Goal: Task Accomplishment & Management: Manage account settings

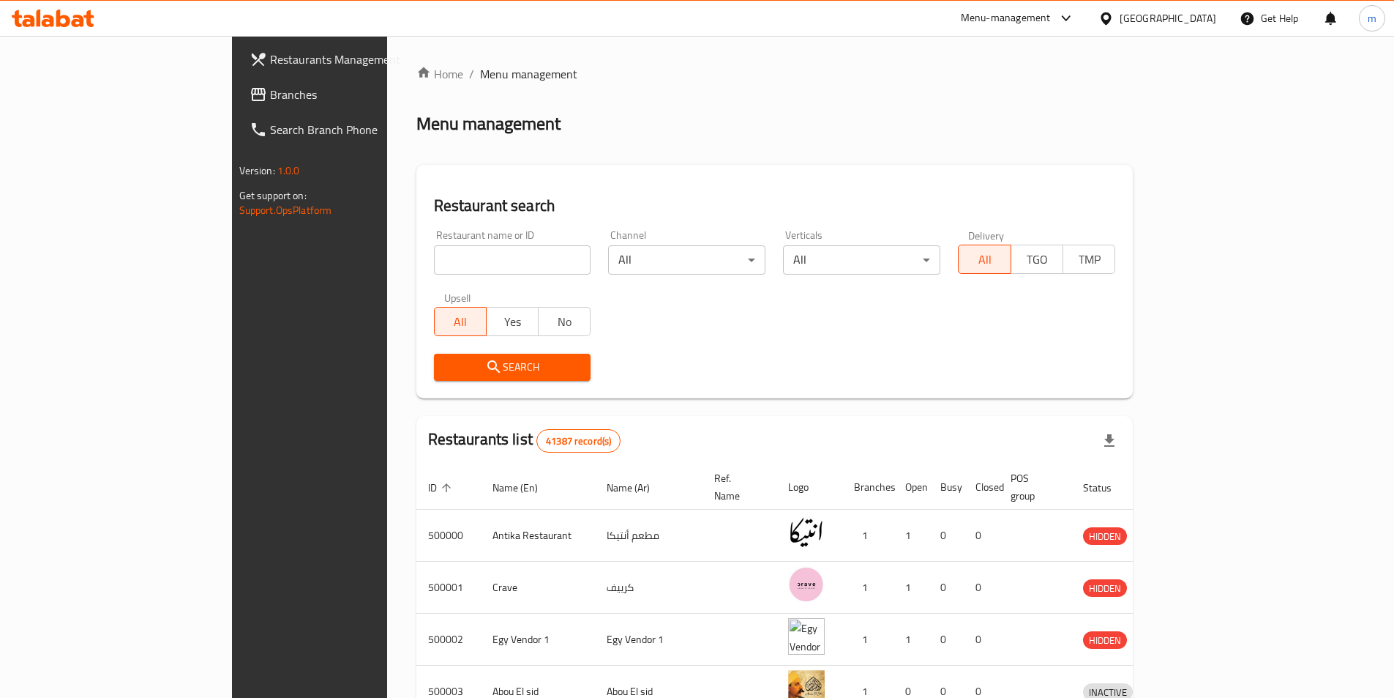
click at [1204, 15] on div "[GEOGRAPHIC_DATA]" at bounding box center [1168, 18] width 97 height 16
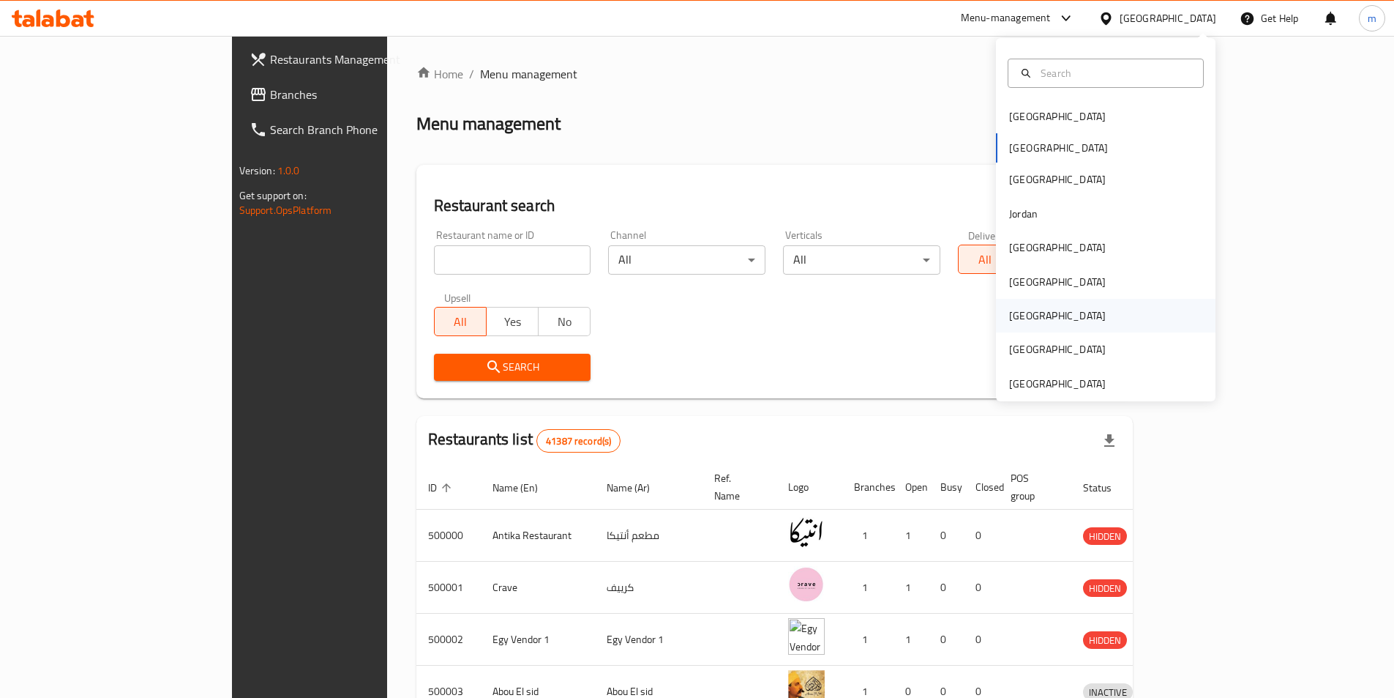
click at [1096, 321] on div "[GEOGRAPHIC_DATA]" at bounding box center [1106, 316] width 220 height 34
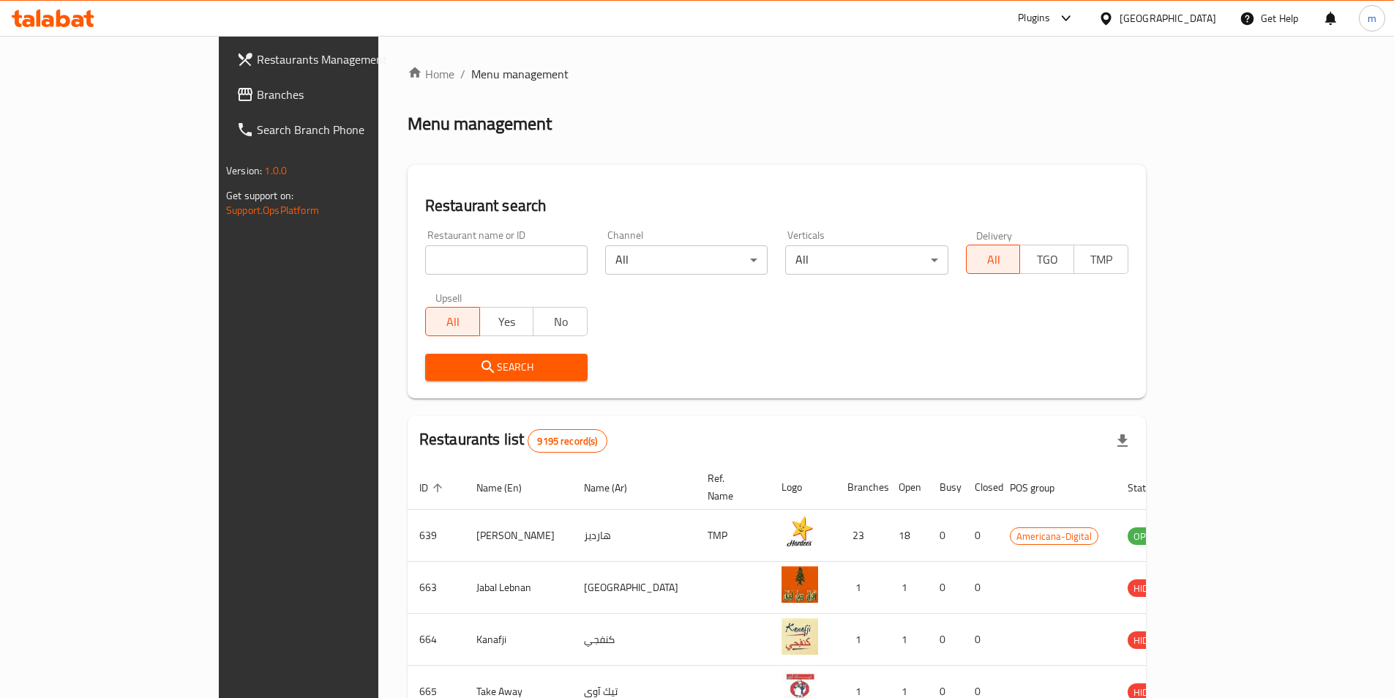
click at [225, 108] on link "Branches" at bounding box center [338, 94] width 227 height 35
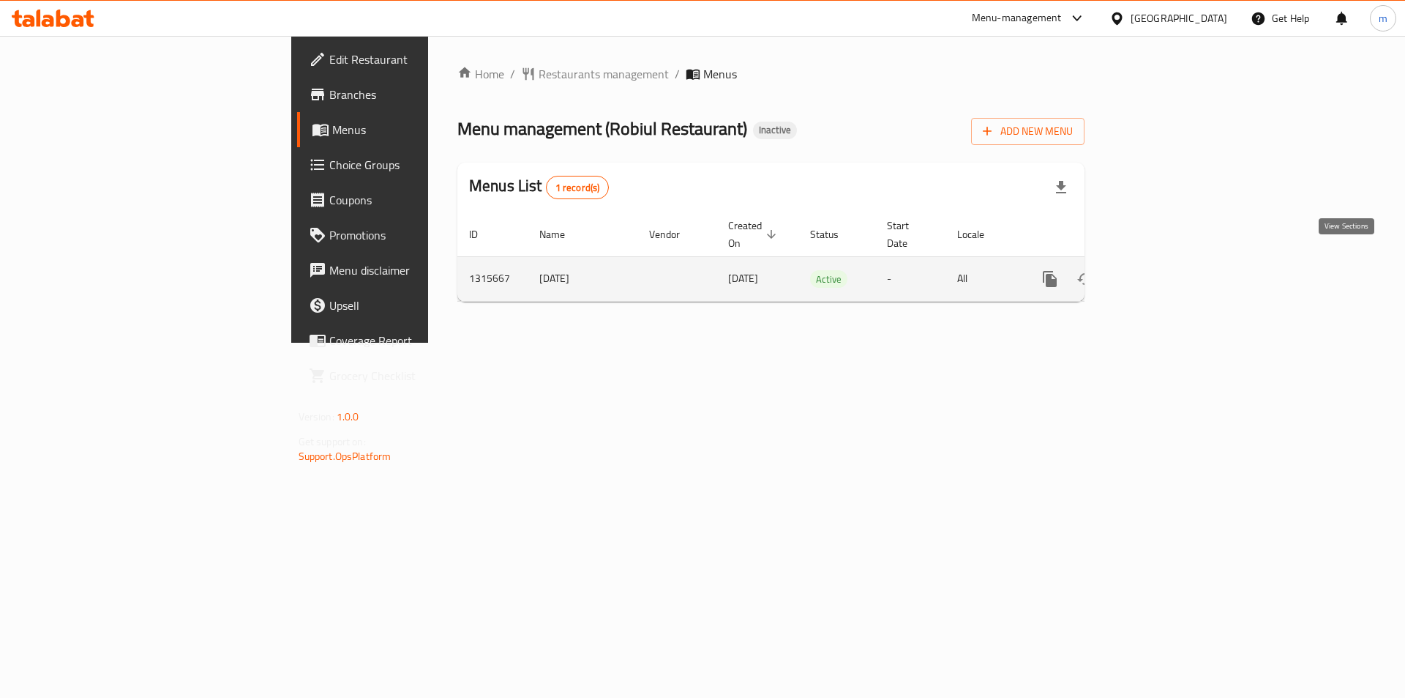
click at [1164, 270] on icon "enhanced table" at bounding box center [1156, 279] width 18 height 18
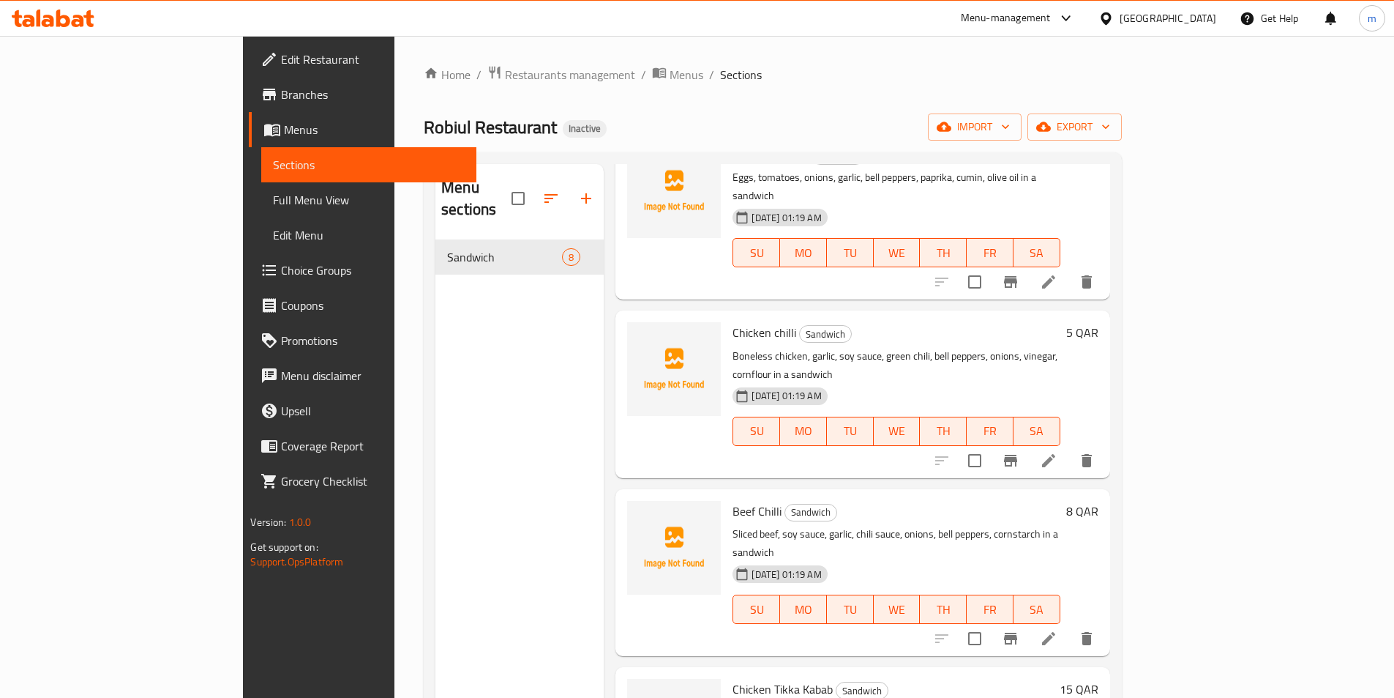
scroll to position [512, 0]
